Goal: Task Accomplishment & Management: Use online tool/utility

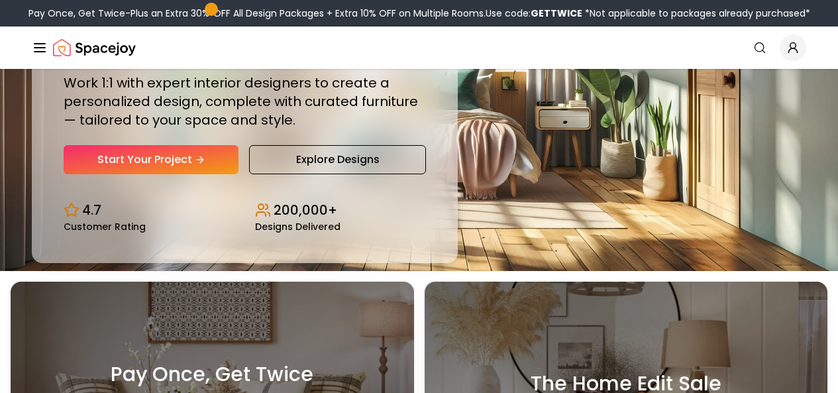
scroll to position [132, 0]
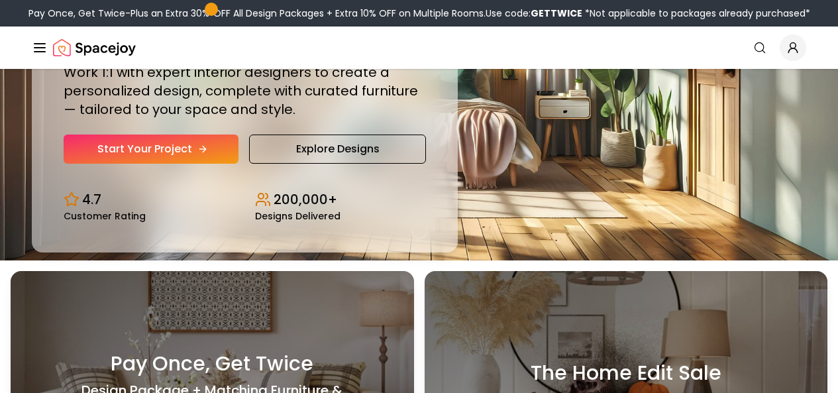
click at [164, 164] on link "Start Your Project" at bounding box center [151, 148] width 175 height 29
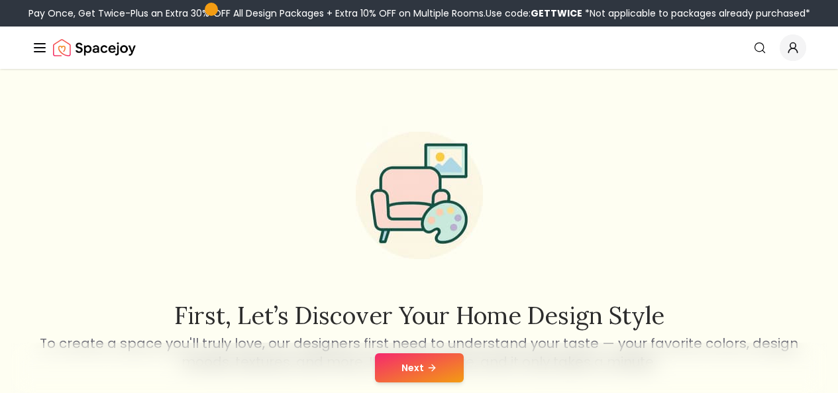
click at [420, 369] on button "Next" at bounding box center [419, 367] width 89 height 29
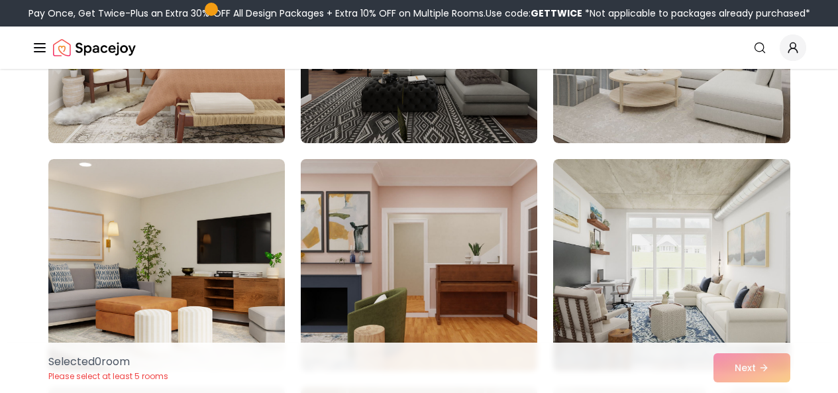
scroll to position [728, 0]
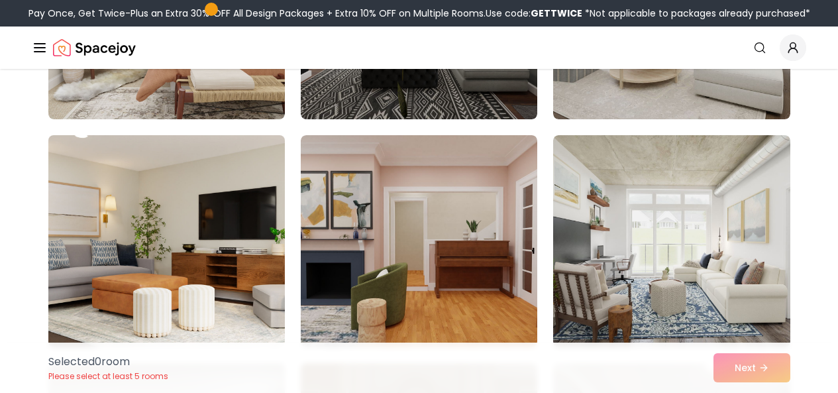
click at [239, 258] on img at bounding box center [166, 241] width 248 height 222
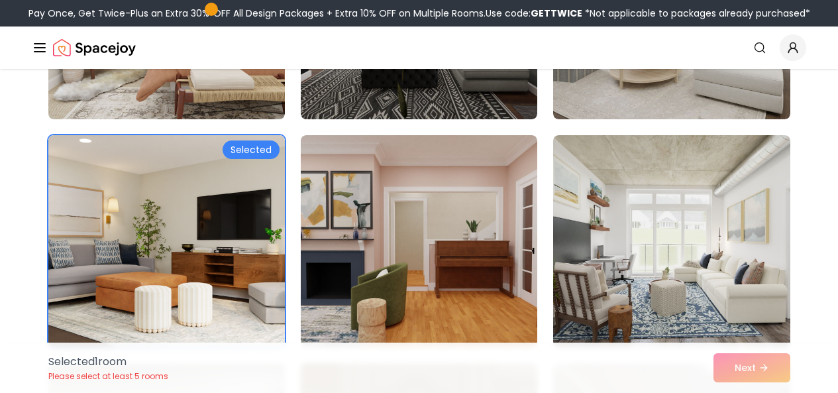
click at [0, 0] on link "AI Design" at bounding box center [0, 0] width 0 height 0
